Goal: Transaction & Acquisition: Purchase product/service

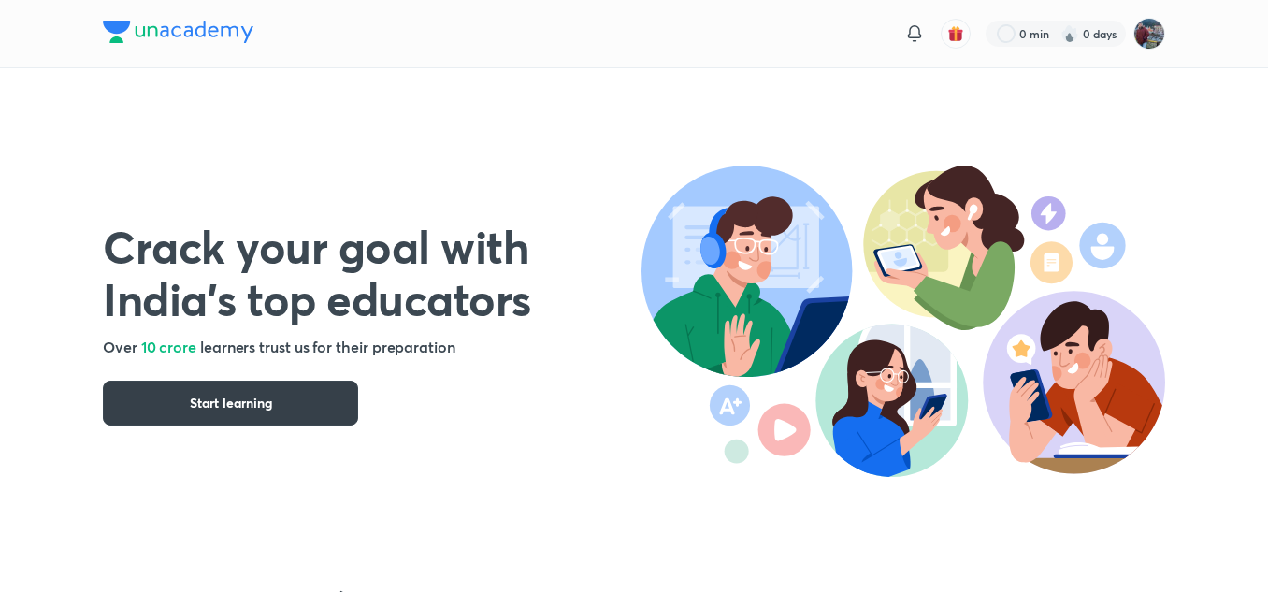
click at [198, 400] on span "Start learning" at bounding box center [231, 403] width 82 height 19
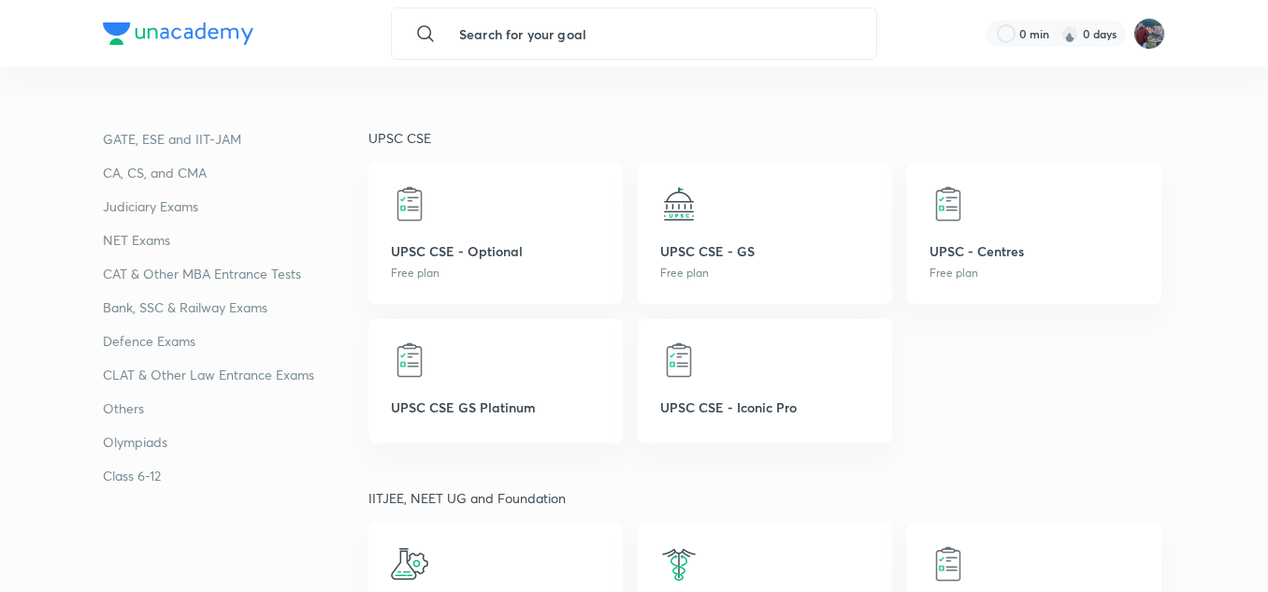
scroll to position [71, 0]
click at [199, 274] on p "CAT & Other MBA Entrance Tests" at bounding box center [236, 270] width 266 height 22
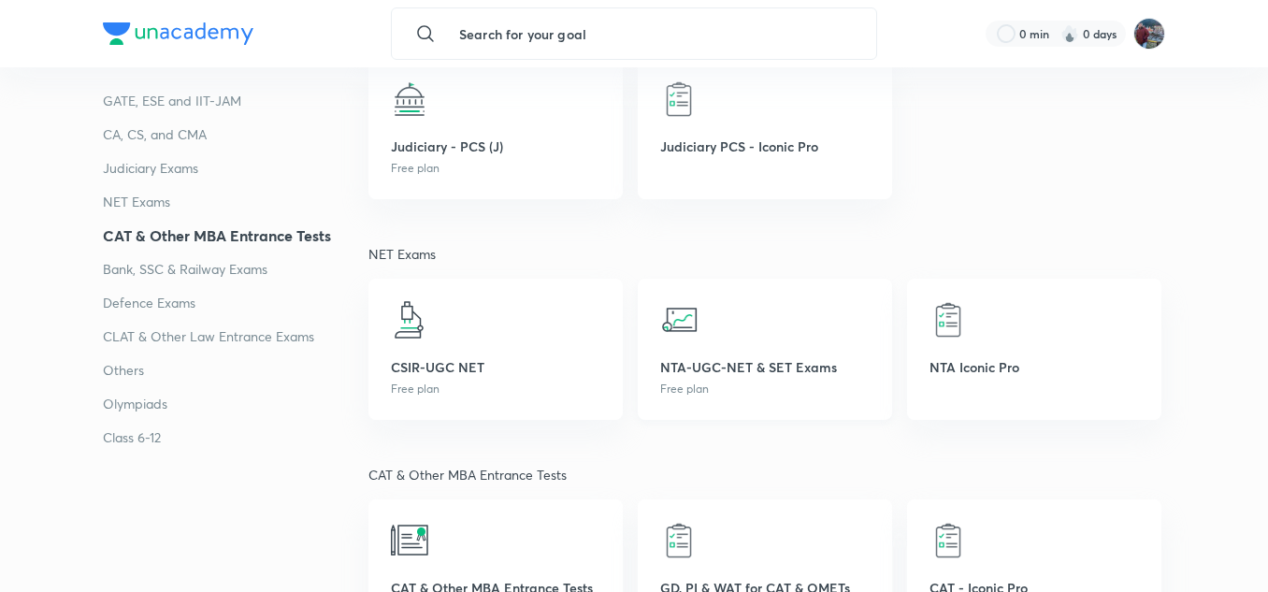
scroll to position [2841, 0]
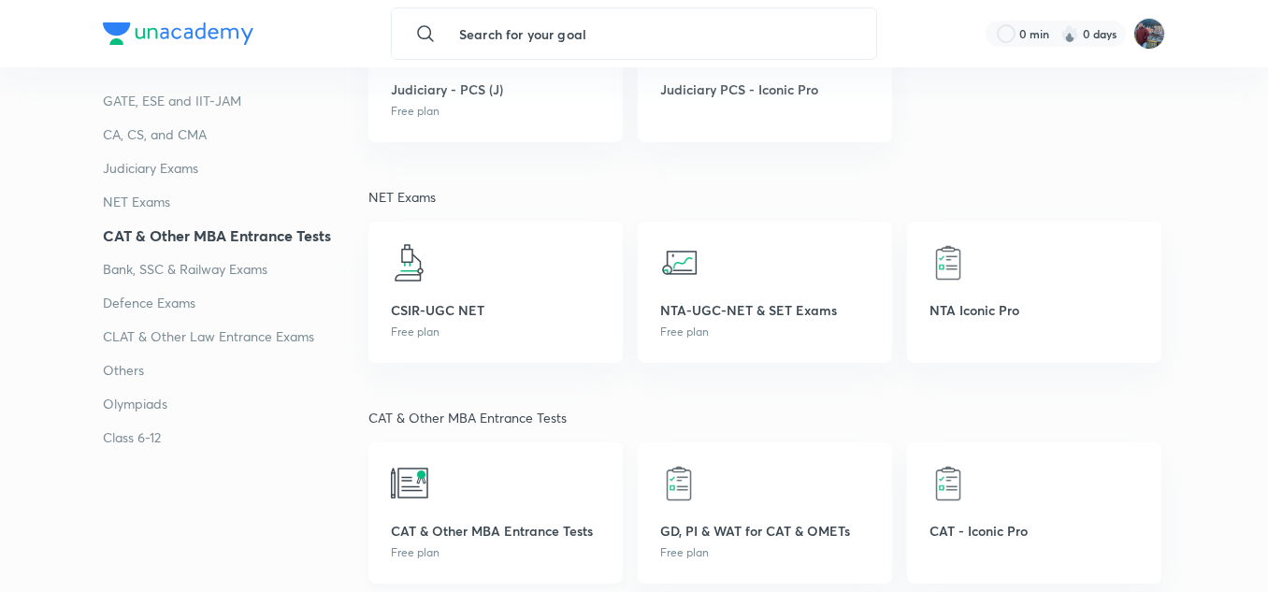
click at [439, 515] on div "CAT & Other MBA Entrance Tests Free plan" at bounding box center [495, 512] width 254 height 141
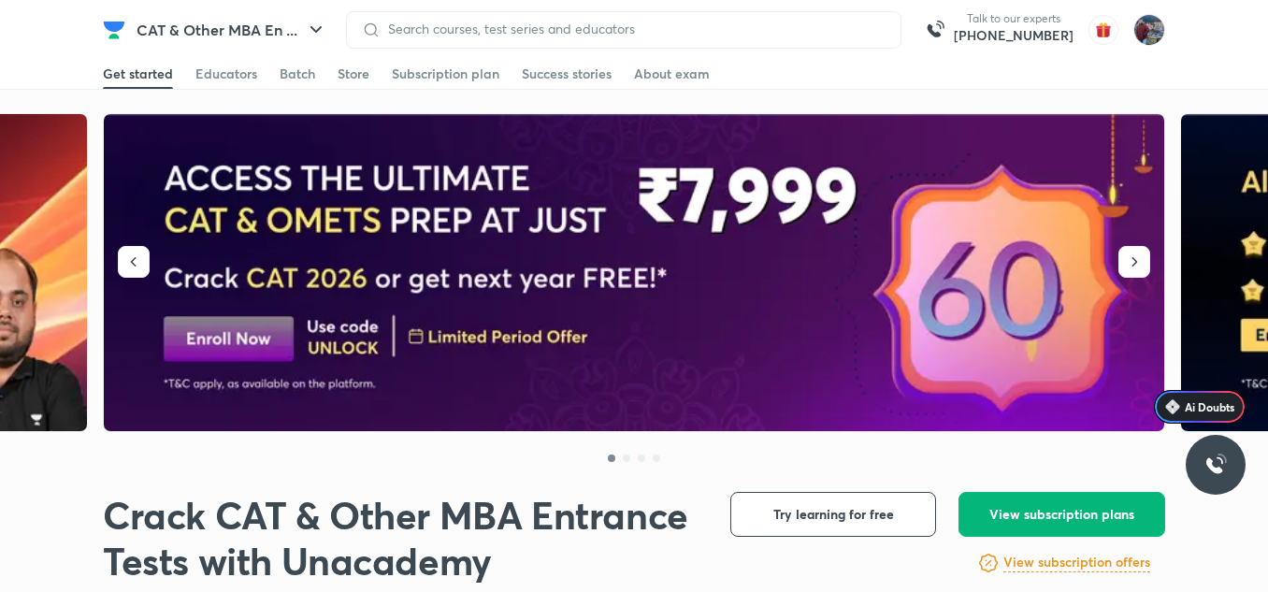
click at [1025, 511] on span "View subscription plans" at bounding box center [1061, 514] width 145 height 19
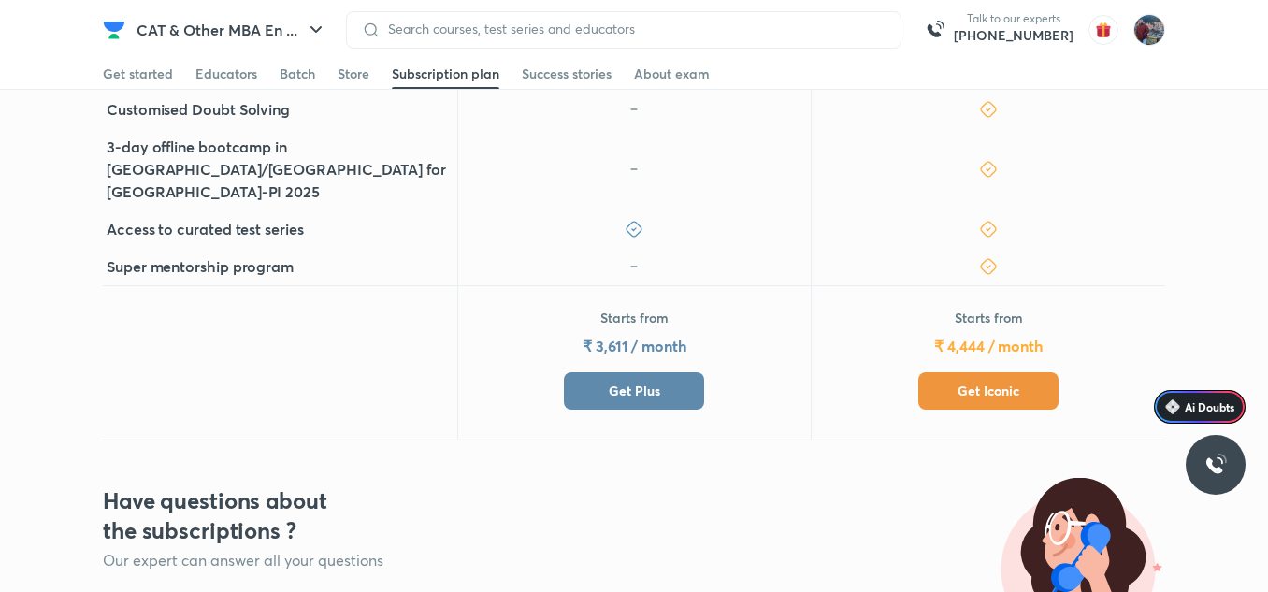
scroll to position [841, 0]
click at [988, 381] on span "Get Iconic" at bounding box center [989, 390] width 62 height 19
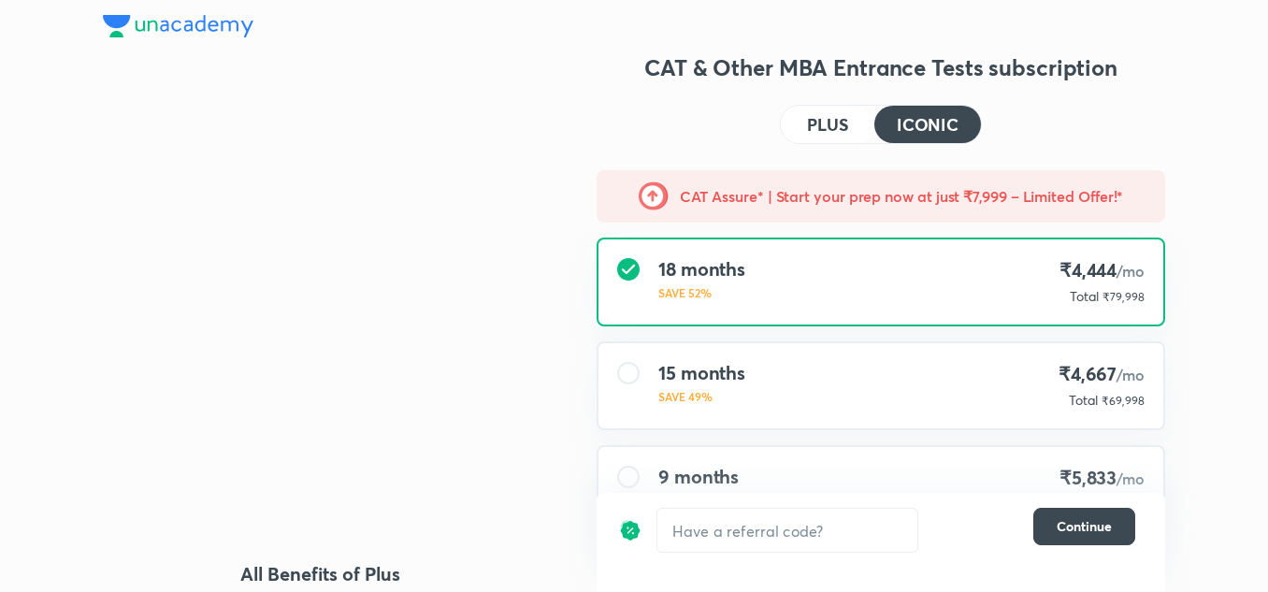
click at [773, 390] on div "15 months SAVE 49% ₹4,667 /mo Total ₹69,998" at bounding box center [880, 385] width 565 height 85
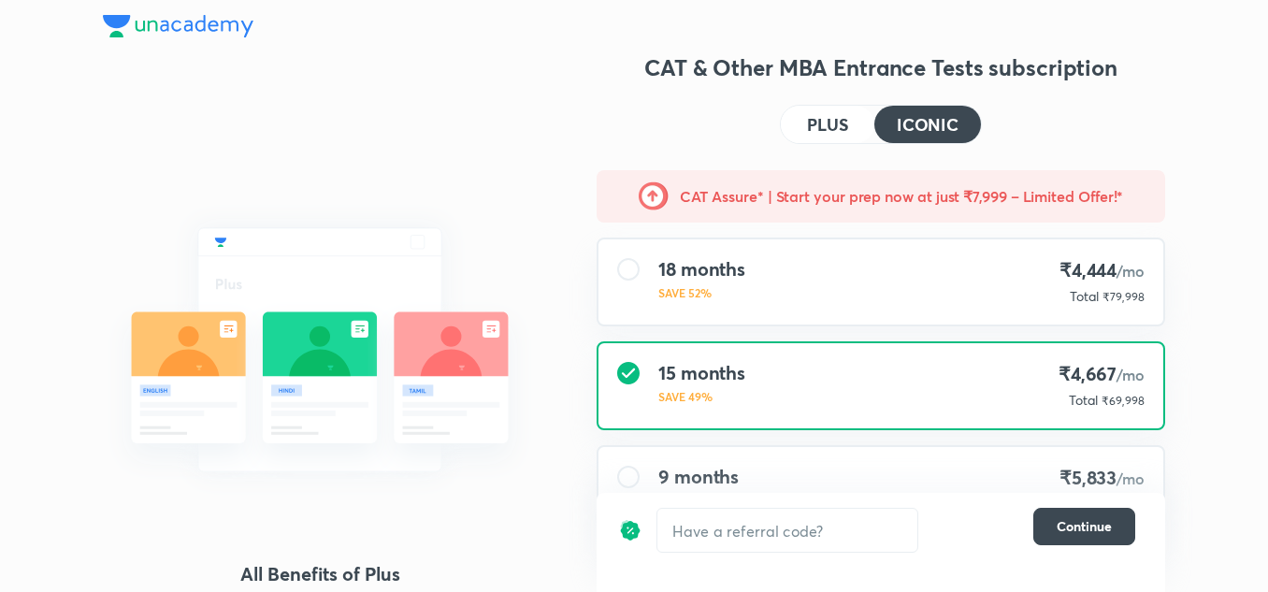
click at [735, 291] on p "SAVE 52%" at bounding box center [701, 292] width 87 height 17
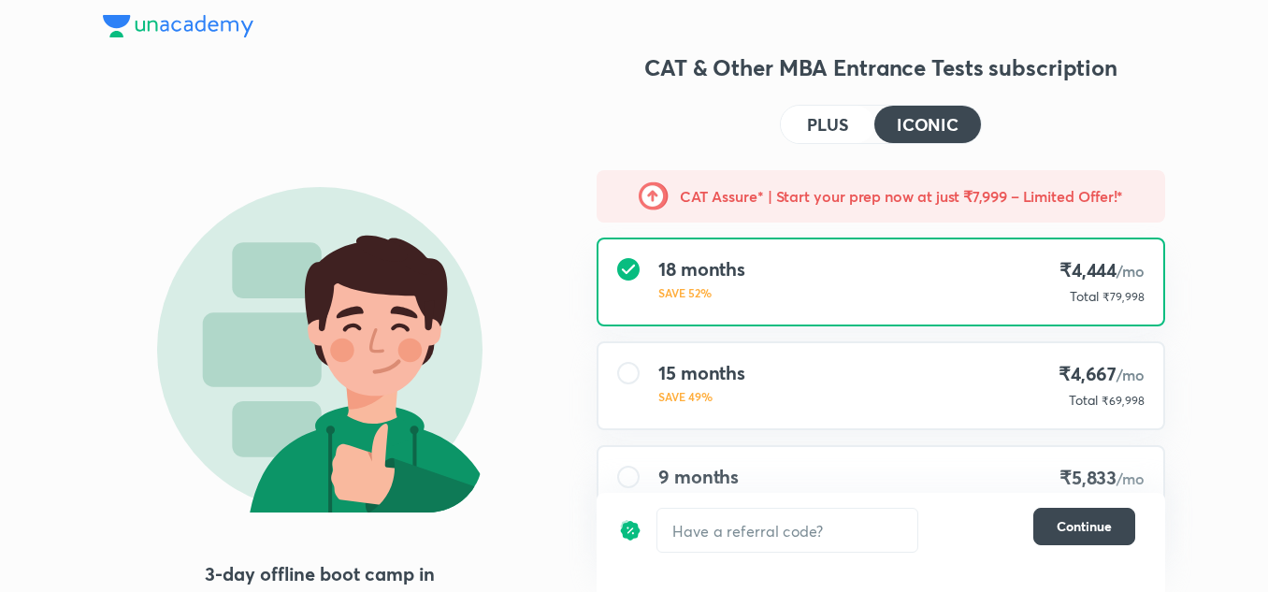
click at [927, 368] on div "15 months SAVE 49% ₹4,667 /mo Total ₹69,998" at bounding box center [880, 385] width 565 height 85
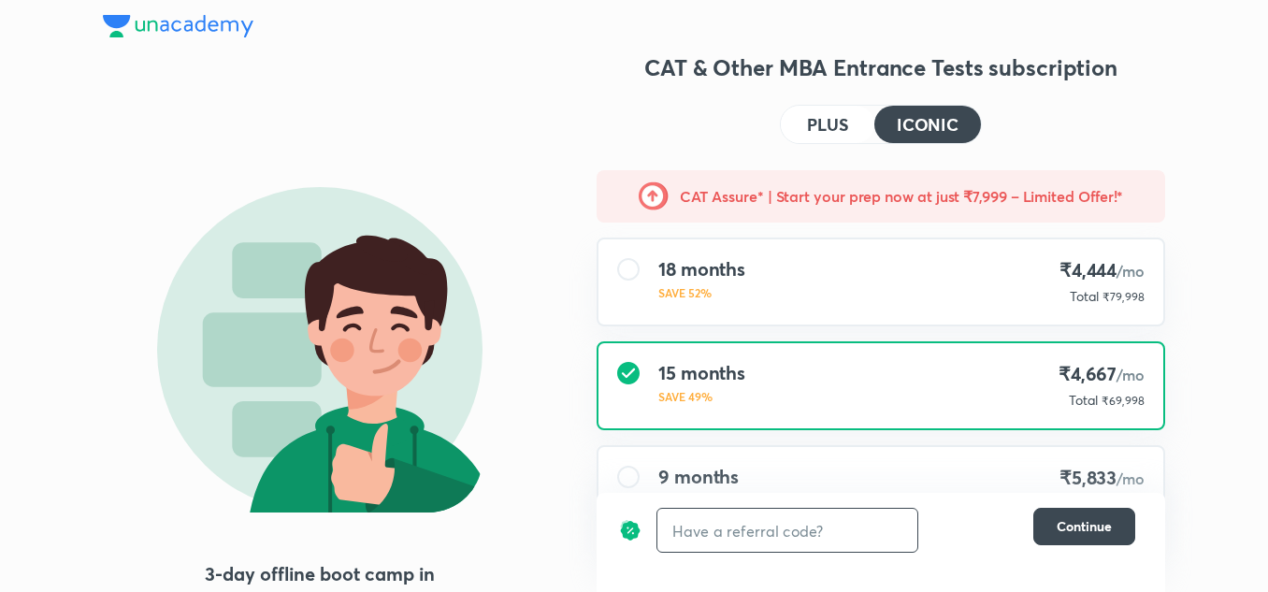
click at [813, 526] on input "text" at bounding box center [787, 531] width 260 height 44
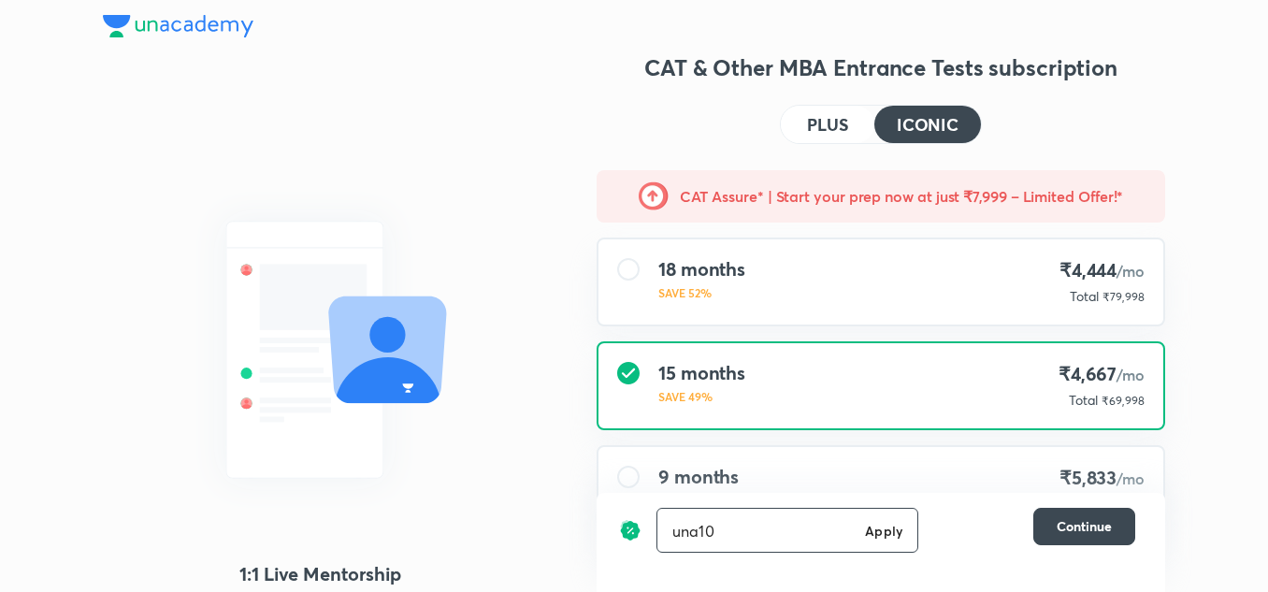
type input "una10"
click at [880, 528] on h6 "Apply" at bounding box center [883, 531] width 37 height 20
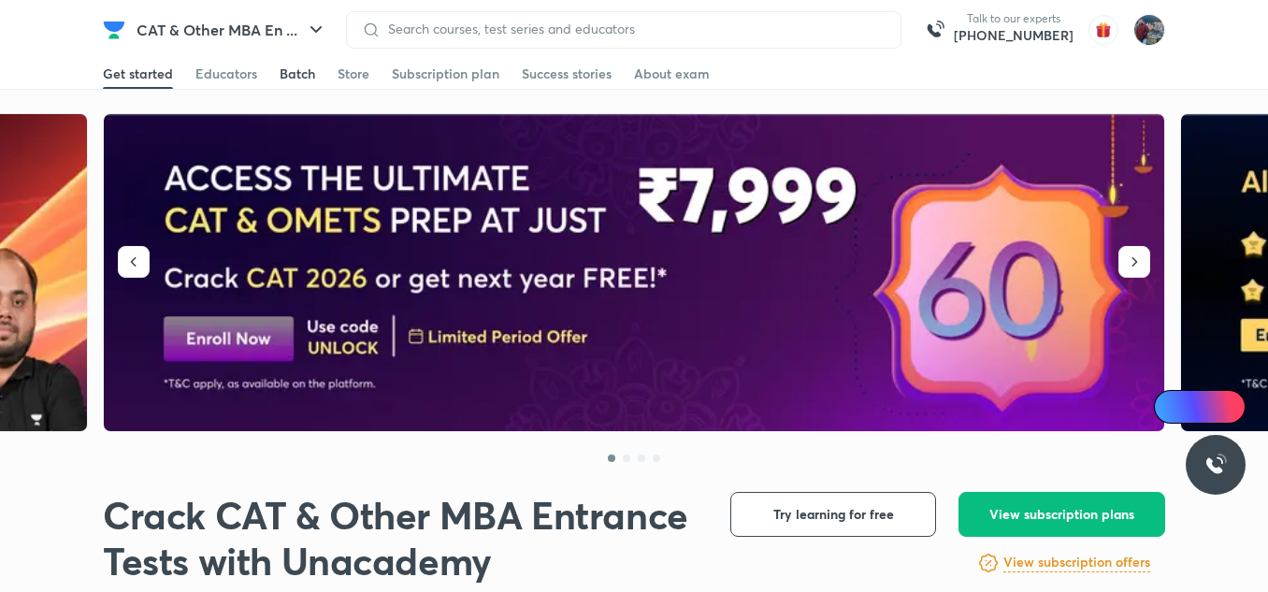
click at [295, 69] on div "Batch" at bounding box center [298, 74] width 36 height 19
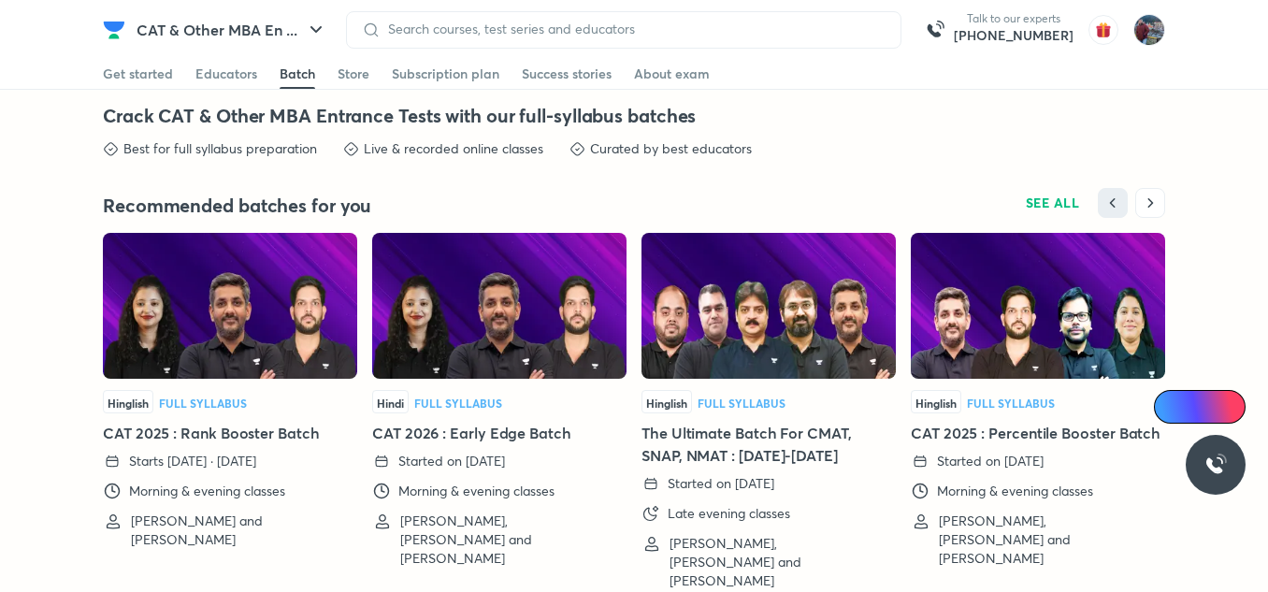
scroll to position [4168, 0]
